Goal: Find specific page/section

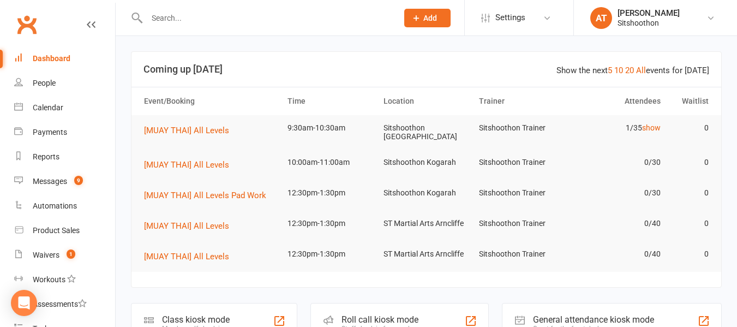
click at [207, 22] on input "text" at bounding box center [266, 17] width 246 height 15
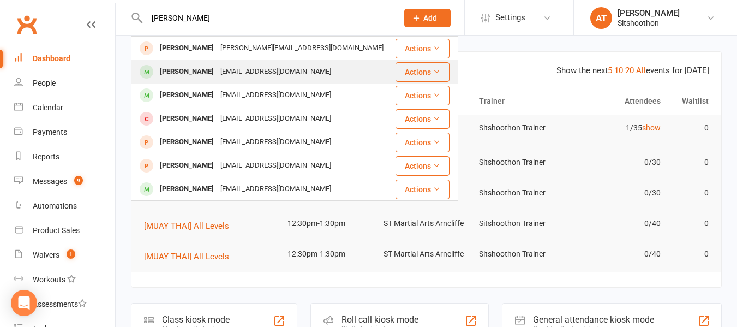
type input "alan"
click at [225, 74] on div "alanxwc@yahoo.com" at bounding box center [275, 72] width 117 height 16
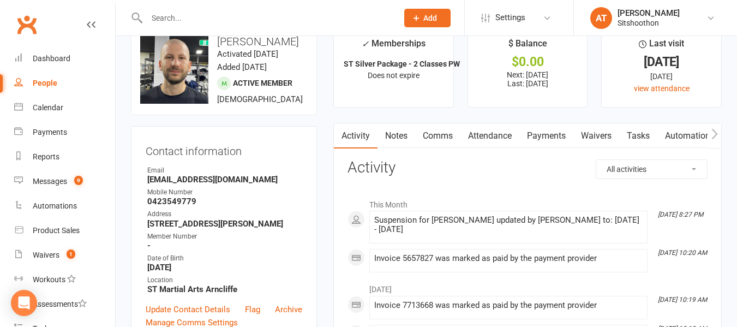
scroll to position [26, 0]
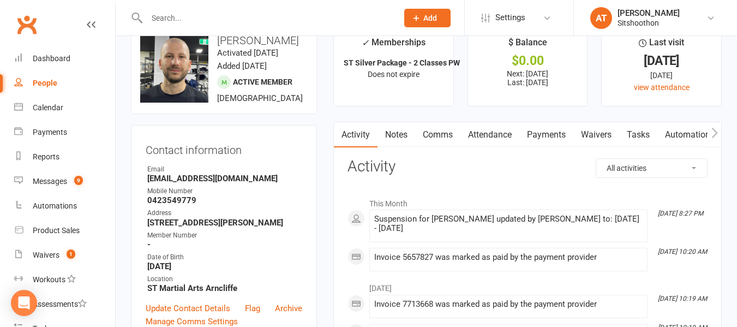
click at [302, 197] on div "Contact information Owner Email alanxwc@yahoo.com Mobile Number 0423549779 Addr…" at bounding box center [224, 234] width 186 height 218
click at [205, 21] on input "text" at bounding box center [266, 17] width 246 height 15
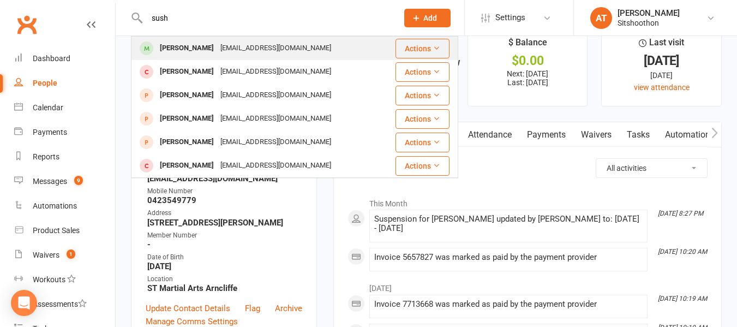
type input "sush"
click at [217, 56] on div "Sushilsuresh@hotmail.com" at bounding box center [275, 48] width 117 height 16
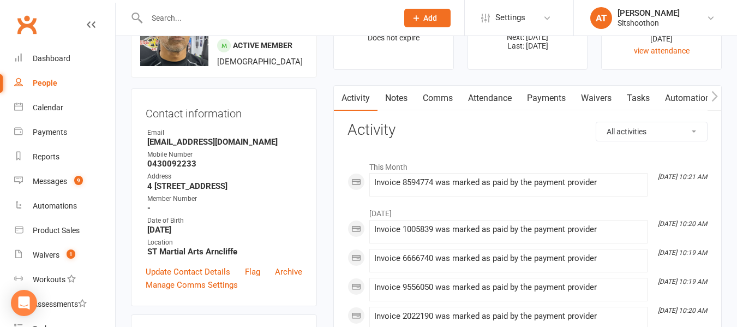
scroll to position [63, 0]
click at [189, 19] on input "text" at bounding box center [266, 17] width 246 height 15
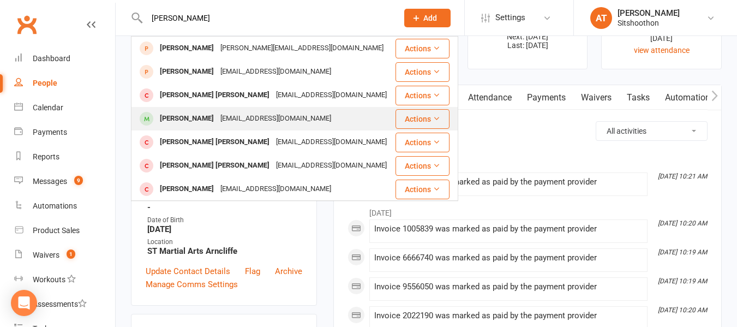
type input "[PERSON_NAME]"
click at [173, 119] on div "[PERSON_NAME]" at bounding box center [186, 119] width 61 height 16
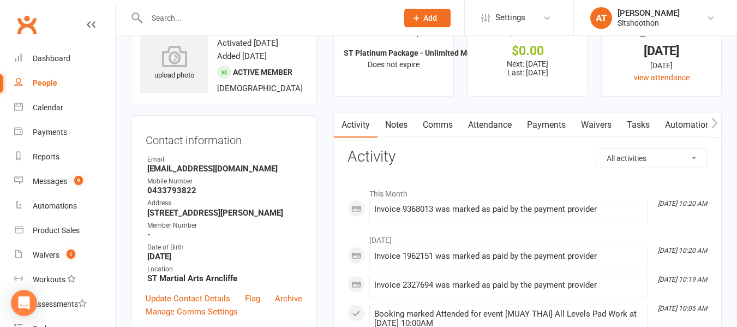
scroll to position [33, 0]
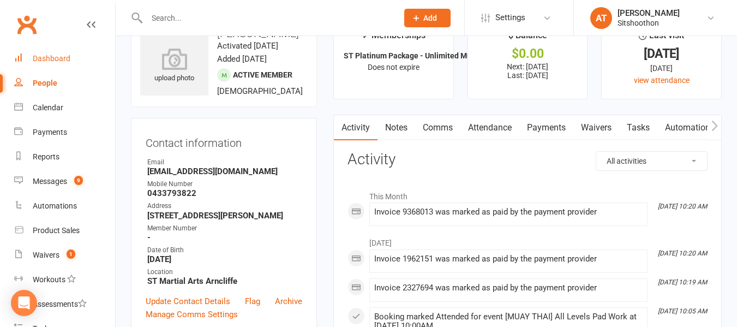
click at [62, 62] on div "Dashboard" at bounding box center [52, 58] width 38 height 9
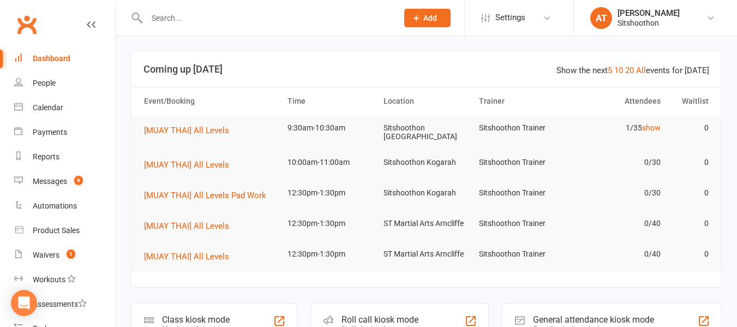
click at [202, 20] on input "text" at bounding box center [266, 17] width 246 height 15
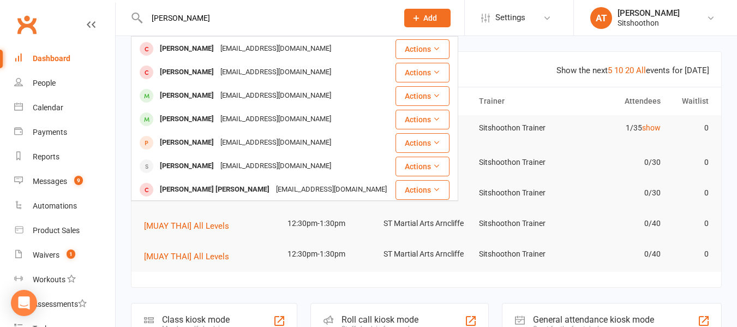
scroll to position [258, 0]
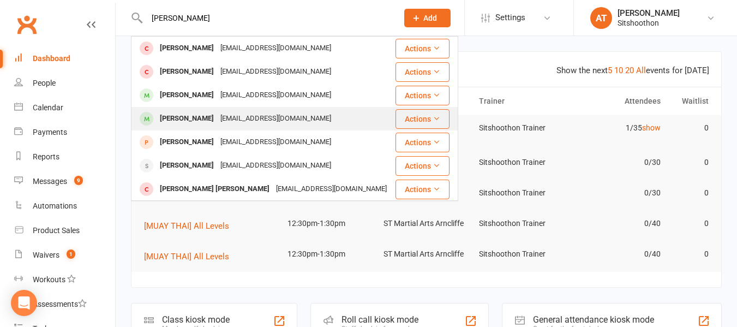
type input "[PERSON_NAME]"
click at [189, 113] on div "[PERSON_NAME]" at bounding box center [186, 119] width 61 height 16
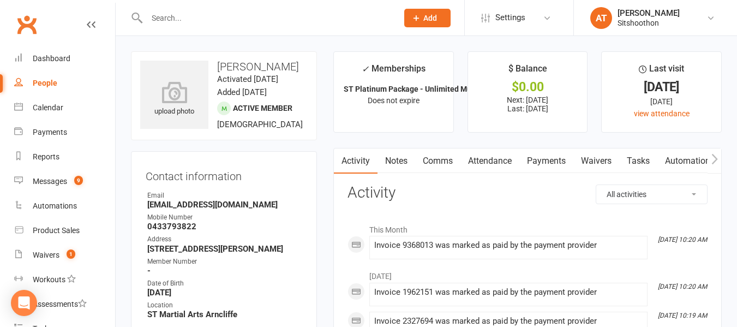
click at [214, 14] on input "text" at bounding box center [266, 17] width 246 height 15
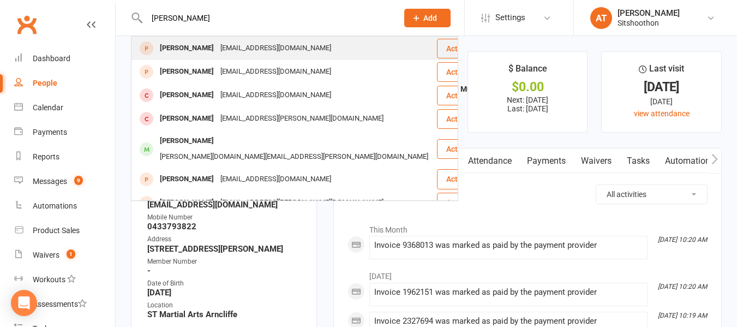
type input "[PERSON_NAME]"
click at [217, 49] on div "[EMAIL_ADDRESS][DOMAIN_NAME]" at bounding box center [275, 48] width 117 height 16
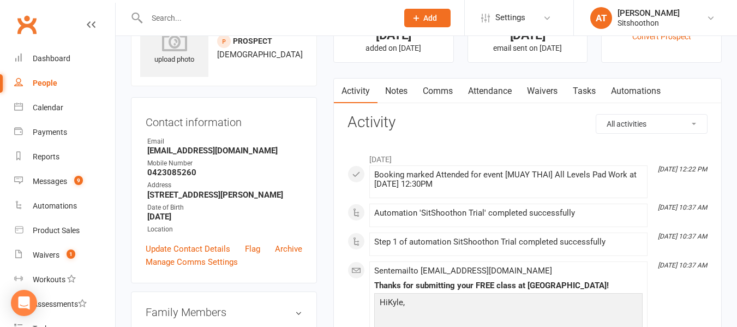
scroll to position [51, 0]
